Goal: Task Accomplishment & Management: Complete application form

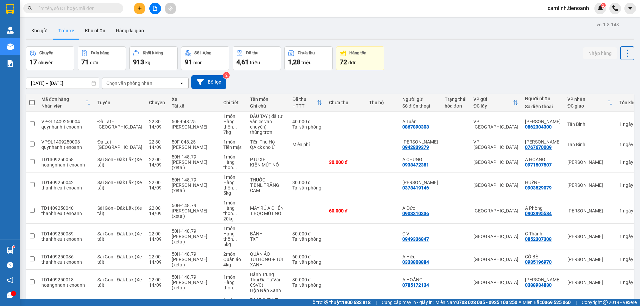
scroll to position [65, 0]
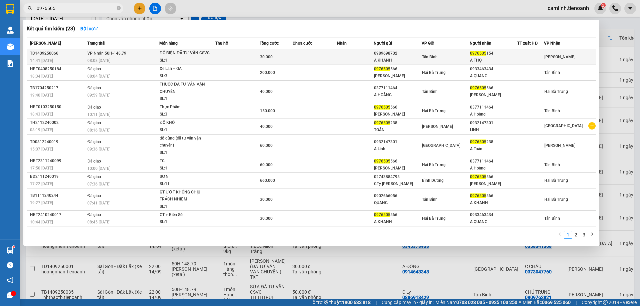
type input "0976505"
click at [156, 56] on td "VP Nhận 50H-148.79 08:08 [DATE]" at bounding box center [123, 57] width 74 height 16
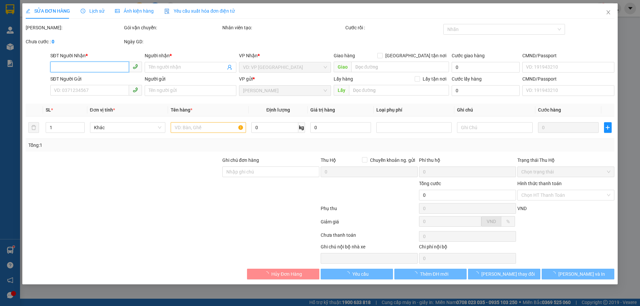
click at [100, 70] on input "SĐT Người Nhận *" at bounding box center [89, 67] width 79 height 11
type input "0976505154"
type input "A THỌ"
type input "0989698702"
type input "A KHÁNH"
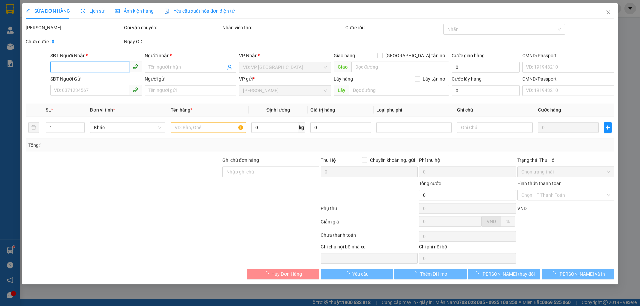
type input "30.000"
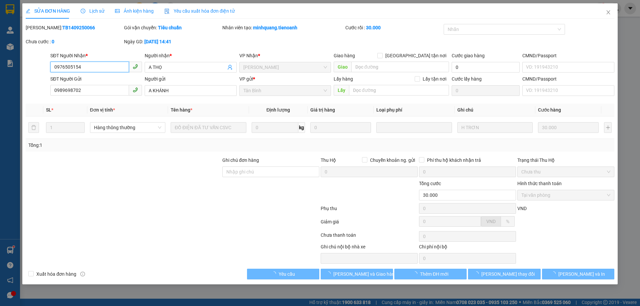
click at [100, 70] on input "0976505154" at bounding box center [89, 67] width 79 height 11
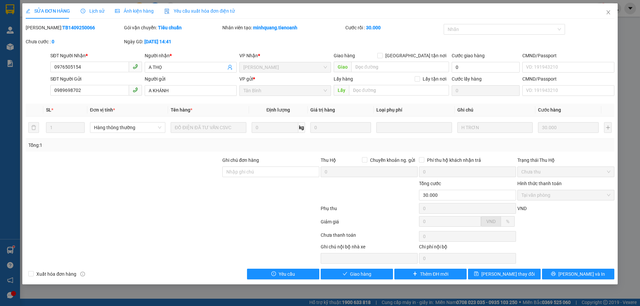
click at [89, 13] on span "Lịch sử" at bounding box center [93, 10] width 24 height 5
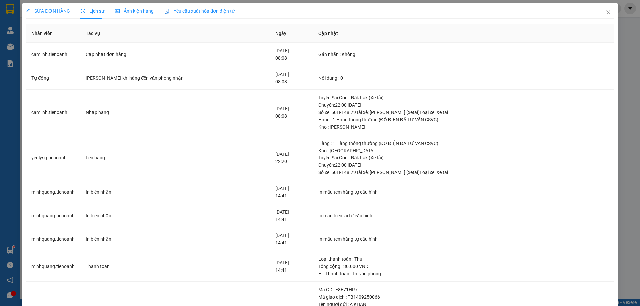
click at [56, 12] on span "SỬA ĐƠN HÀNG" at bounding box center [48, 10] width 44 height 5
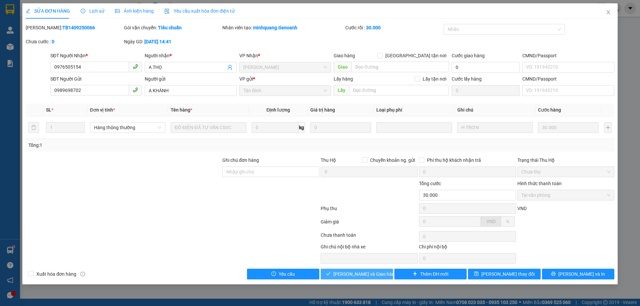
click at [384, 274] on button "[PERSON_NAME] và Giao hàng" at bounding box center [356, 274] width 72 height 11
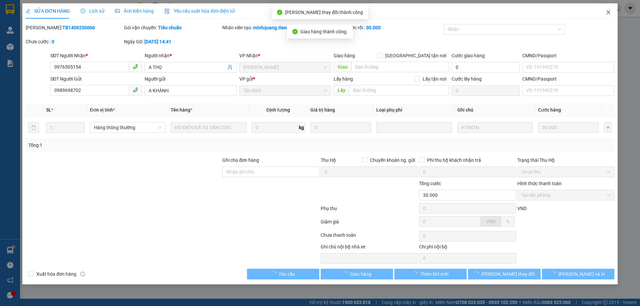
click at [607, 14] on icon "close" at bounding box center [607, 12] width 5 height 5
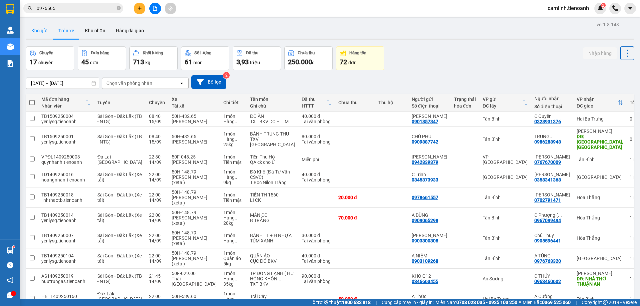
click at [30, 34] on button "Kho gửi" at bounding box center [39, 31] width 27 height 16
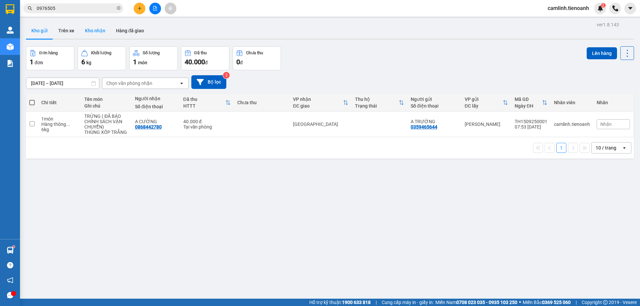
click at [105, 31] on button "Kho nhận" at bounding box center [95, 31] width 31 height 16
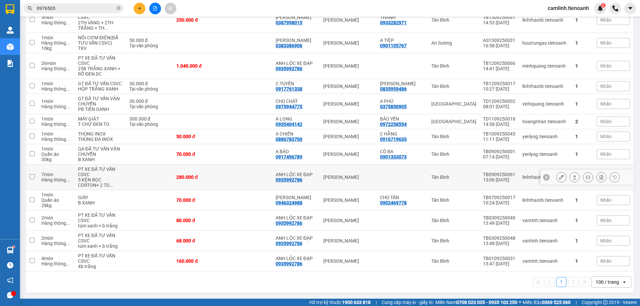
scroll to position [799, 0]
drag, startPoint x: 309, startPoint y: 166, endPoint x: 276, endPoint y: 171, distance: 33.7
click at [276, 165] on td "A BẢO 0917496789" at bounding box center [296, 154] width 48 height 20
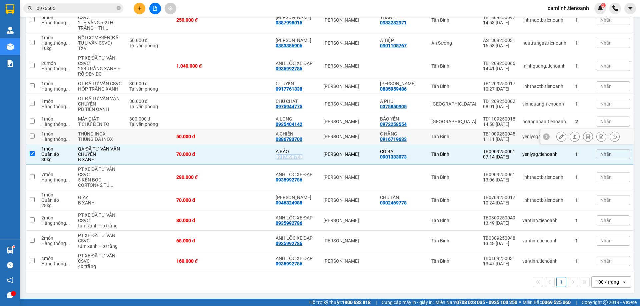
copy div "0917496789"
click at [251, 165] on td at bounding box center [248, 154] width 50 height 20
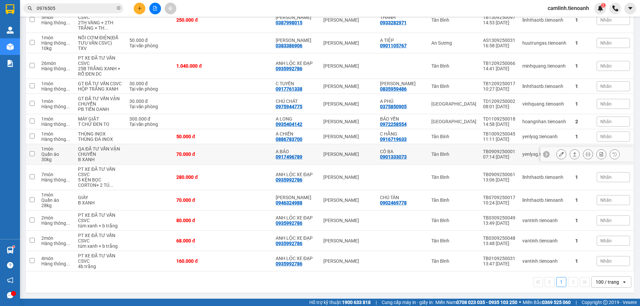
click at [262, 165] on td at bounding box center [248, 154] width 50 height 20
checkbox input "true"
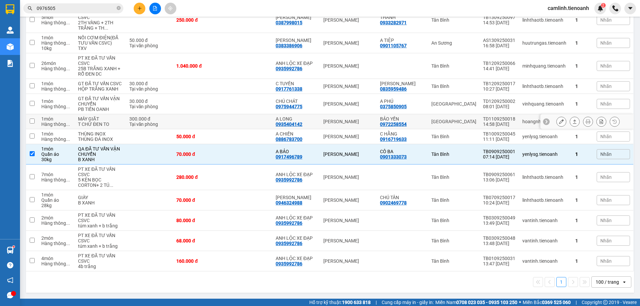
scroll to position [733, 0]
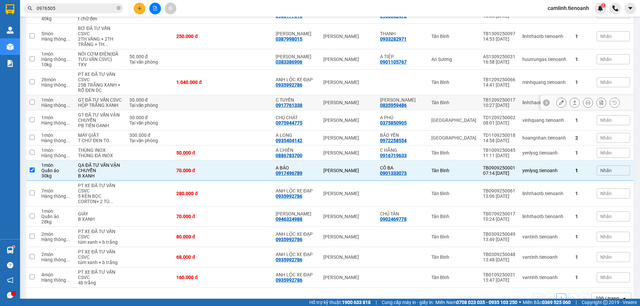
drag, startPoint x: 316, startPoint y: 159, endPoint x: 284, endPoint y: 167, distance: 32.8
click at [284, 110] on td "C TUYẾN 0917761338" at bounding box center [296, 102] width 48 height 15
checkbox input "true"
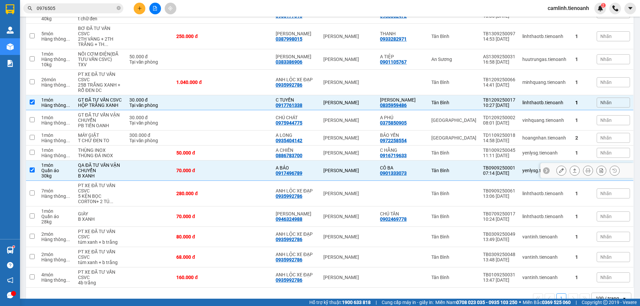
click at [248, 181] on td at bounding box center [248, 171] width 50 height 20
checkbox input "false"
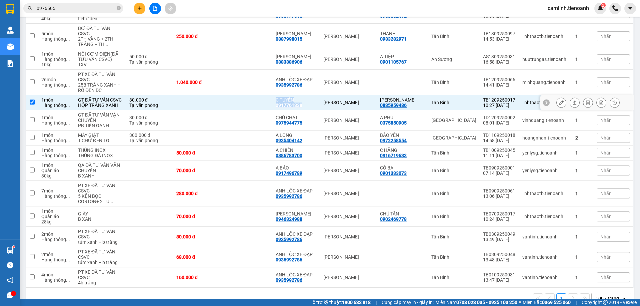
drag, startPoint x: 305, startPoint y: 161, endPoint x: 274, endPoint y: 163, distance: 30.7
click at [274, 110] on tr "1 món Hàng thông ... GT ĐÃ TƯ VẤN CSVC HỘP TRẮNG XANH 30.000 đ Tại văn phòng C …" at bounding box center [330, 102] width 608 height 15
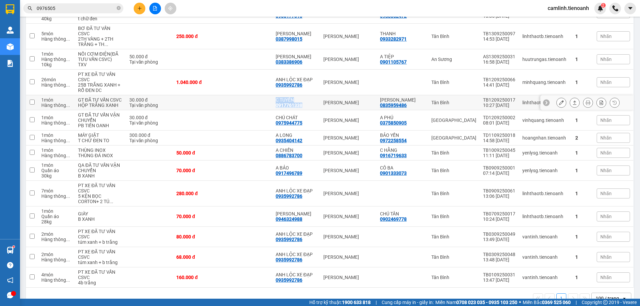
click at [306, 103] on div "C TUYẾN" at bounding box center [295, 99] width 41 height 5
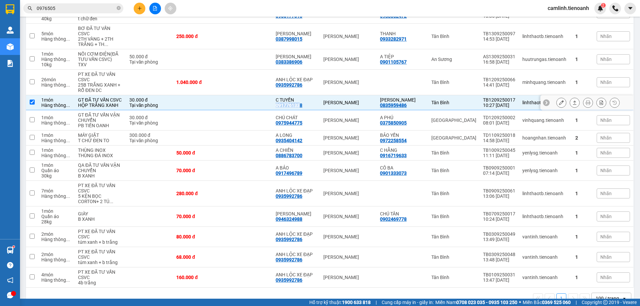
drag, startPoint x: 296, startPoint y: 161, endPoint x: 276, endPoint y: 163, distance: 20.1
click at [276, 110] on td "C TUYẾN 0917761338" at bounding box center [296, 102] width 48 height 15
checkbox input "false"
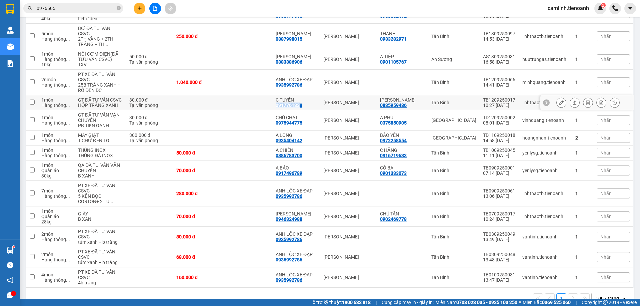
copy div "091776133"
click at [559, 105] on icon at bounding box center [561, 102] width 5 height 5
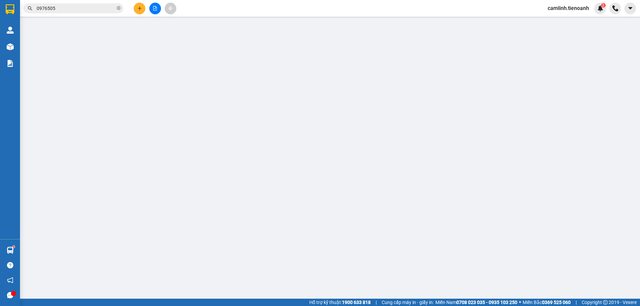
type input "0917761338"
type input "C TUYẾN"
type input "0835959486"
type input "[PERSON_NAME]"
type input "Số người nhận đúng: 0917761338"
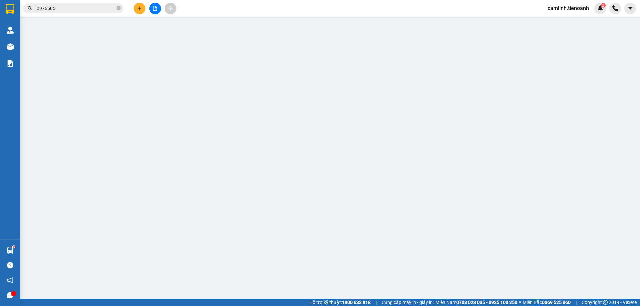
type input "30.000"
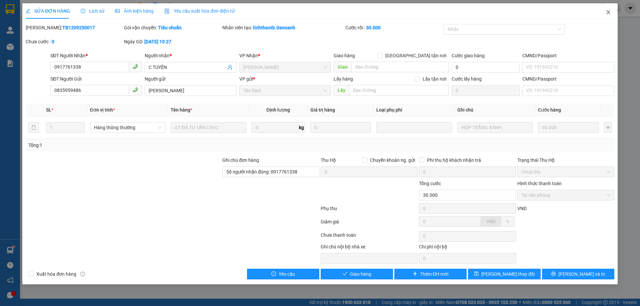
click at [608, 12] on icon "close" at bounding box center [608, 12] width 4 height 4
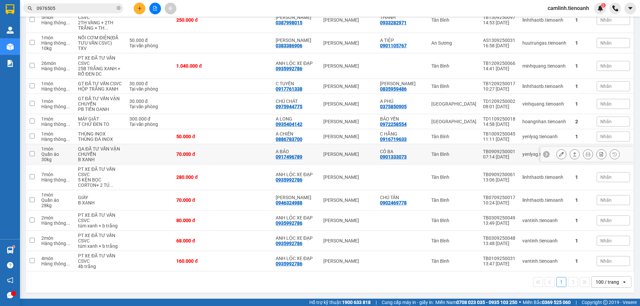
scroll to position [752, 0]
click at [254, 53] on td at bounding box center [248, 43] width 50 height 20
checkbox input "true"
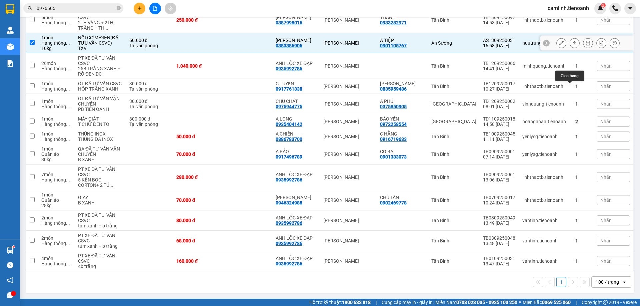
click at [572, 45] on icon at bounding box center [574, 43] width 5 height 5
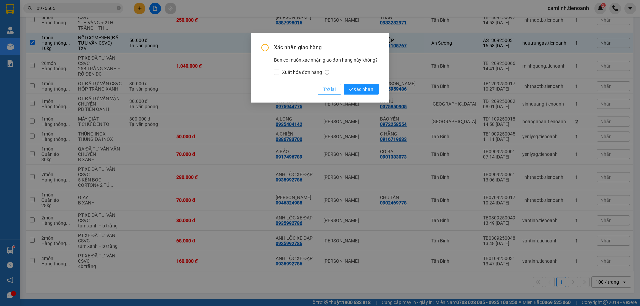
click at [330, 92] on span "Trở lại" at bounding box center [329, 89] width 13 height 7
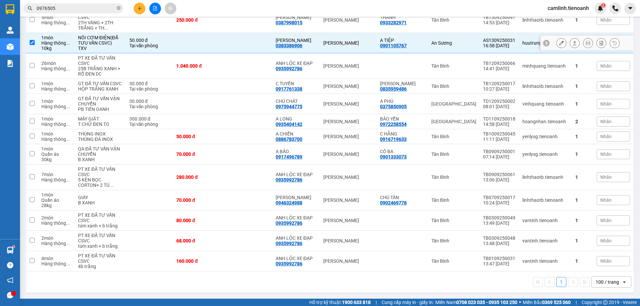
click at [559, 45] on icon at bounding box center [561, 43] width 5 height 5
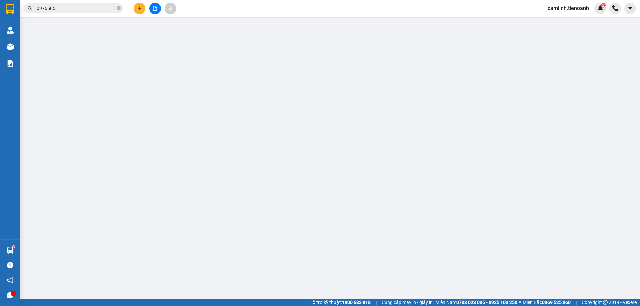
type input "0383386906"
type input "[PERSON_NAME]"
type input "0901105767"
type input "A TIỆP"
type input "50.000"
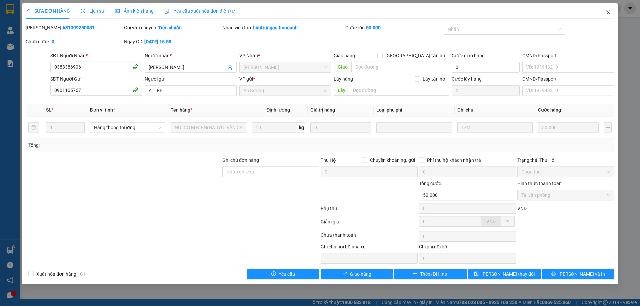
click at [609, 13] on icon "close" at bounding box center [607, 12] width 5 height 5
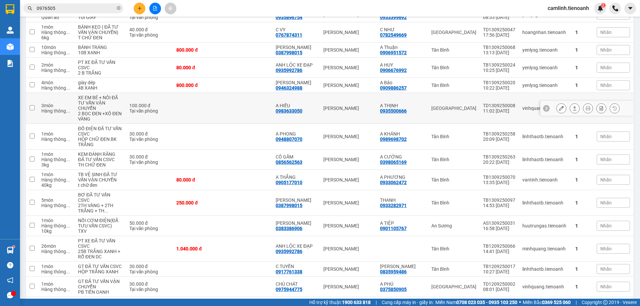
scroll to position [600, 0]
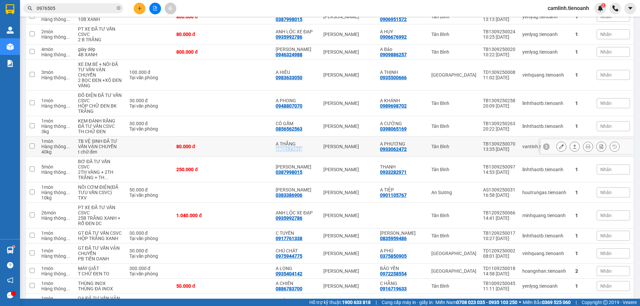
drag, startPoint x: 304, startPoint y: 190, endPoint x: 278, endPoint y: 191, distance: 25.4
click at [278, 152] on div "A THẮNG 0905177010" at bounding box center [295, 146] width 41 height 11
checkbox input "true"
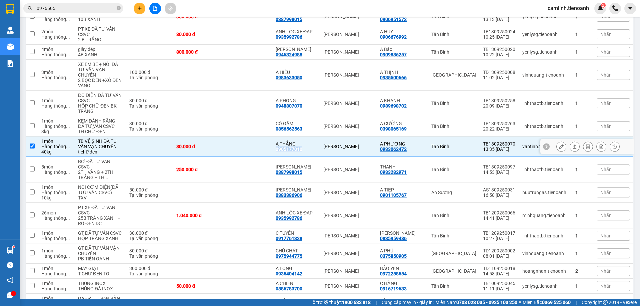
copy div "0905177010"
click at [559, 149] on icon at bounding box center [561, 146] width 5 height 5
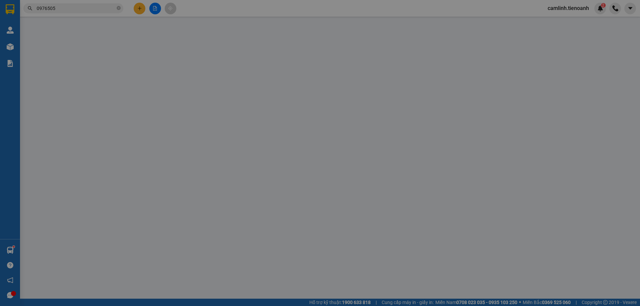
type input "0905177010"
type input "A THẮNG"
type input "2140463034"
type input "0933062472"
type input "A PHƯƠNG"
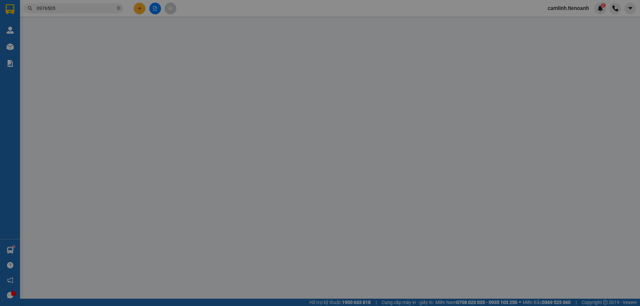
type input "80.000"
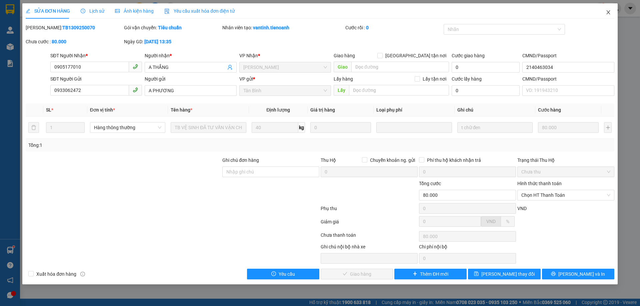
click at [606, 12] on icon "close" at bounding box center [607, 12] width 5 height 5
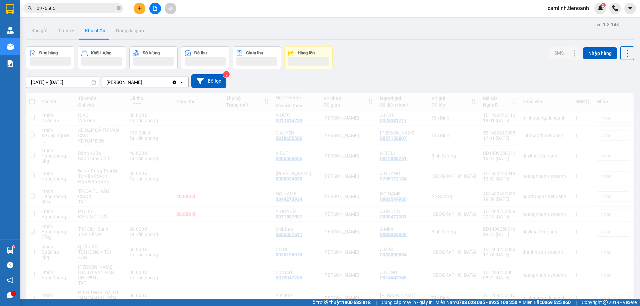
click at [84, 11] on input "0976505" at bounding box center [76, 8] width 79 height 7
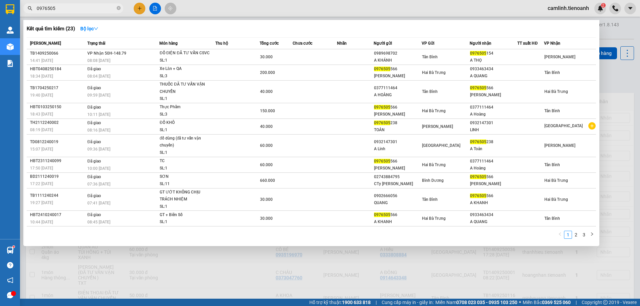
click at [84, 11] on input "0976505" at bounding box center [76, 8] width 79 height 7
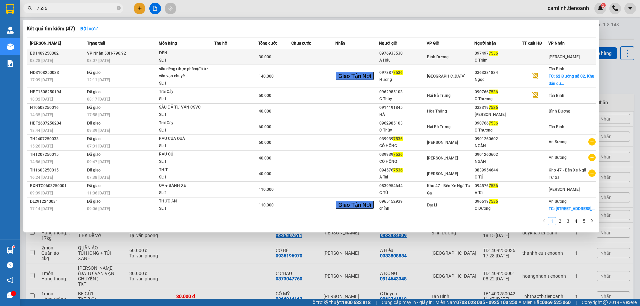
type input "7536"
click at [348, 57] on td at bounding box center [357, 57] width 44 height 16
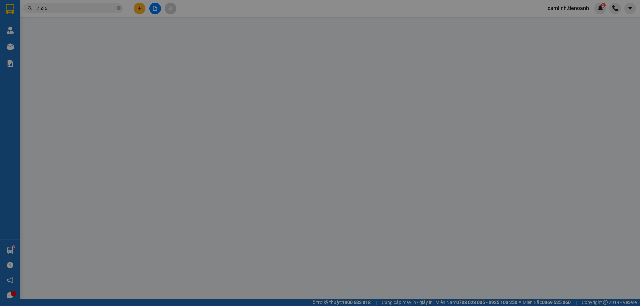
type input "0974977536"
type input "C Trâm"
type input "0976933530"
type input "A Hậu"
type input "30.000"
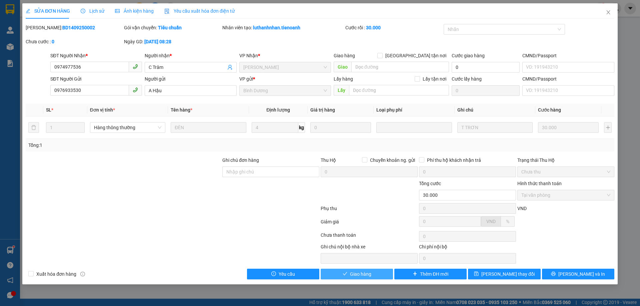
drag, startPoint x: 359, startPoint y: 275, endPoint x: 309, endPoint y: 282, distance: 50.4
click at [358, 277] on span "Giao hàng" at bounding box center [360, 273] width 21 height 7
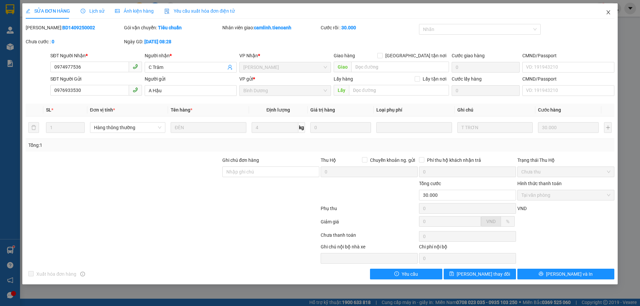
click at [605, 14] on icon "close" at bounding box center [607, 12] width 5 height 5
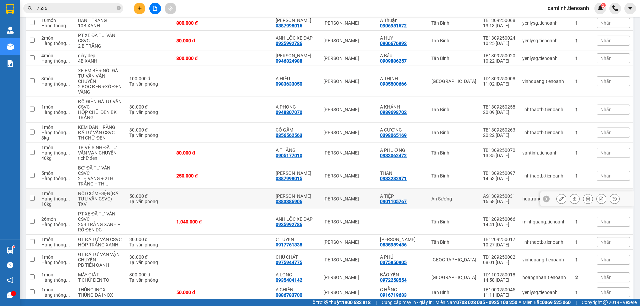
scroll to position [533, 0]
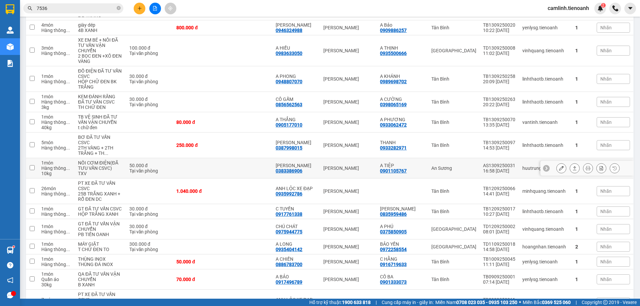
click at [559, 171] on icon at bounding box center [561, 168] width 5 height 5
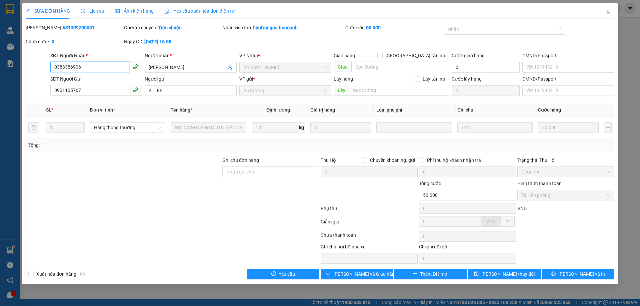
type input "0383386906"
type input "[PERSON_NAME]"
type input "0901105767"
type input "A TIỆP"
type input "50.000"
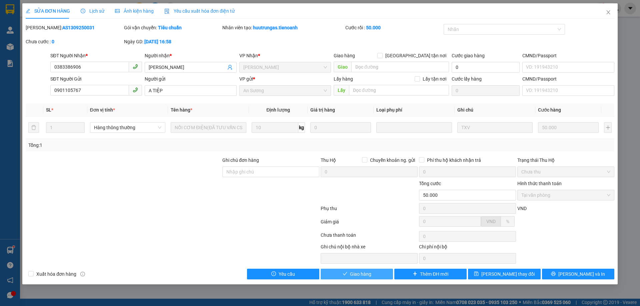
click at [369, 274] on span "Giao hàng" at bounding box center [360, 273] width 21 height 7
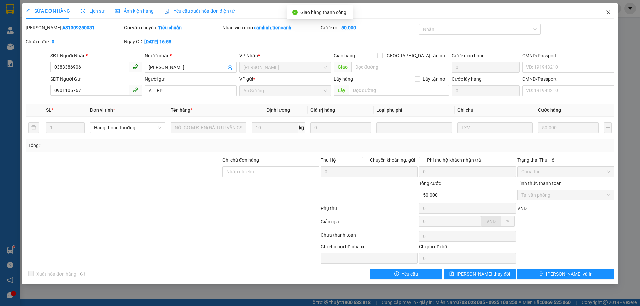
click at [606, 12] on icon "close" at bounding box center [607, 12] width 5 height 5
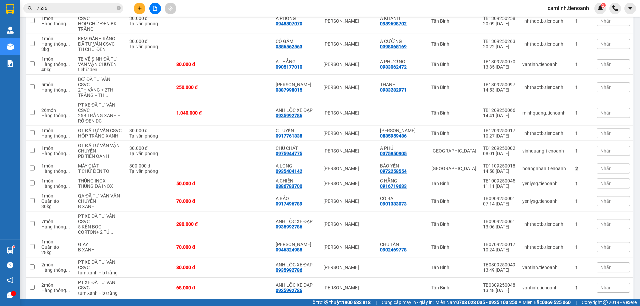
scroll to position [633, 0]
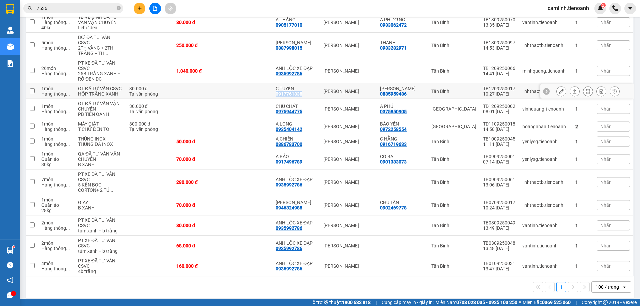
drag, startPoint x: 305, startPoint y: 127, endPoint x: 278, endPoint y: 127, distance: 27.3
click at [278, 97] on div "C TUYẾN 0917761338" at bounding box center [295, 91] width 41 height 11
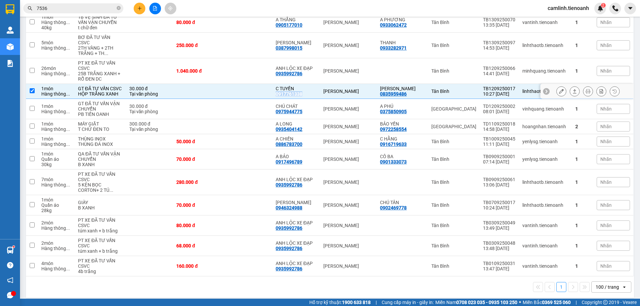
copy div "0917761338"
click at [222, 99] on td at bounding box center [198, 91] width 50 height 15
checkbox input "false"
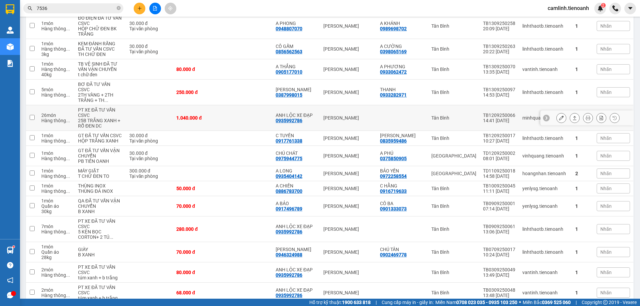
scroll to position [686, 0]
